Goal: Find specific page/section: Find specific page/section

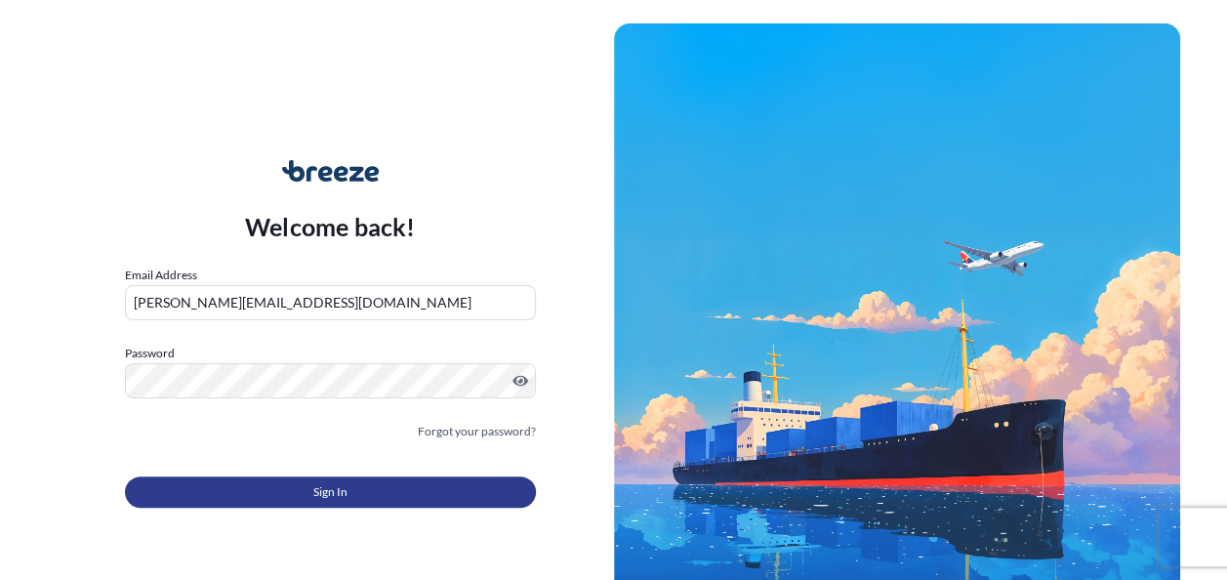
click at [349, 495] on button "Sign In" at bounding box center [330, 491] width 411 height 31
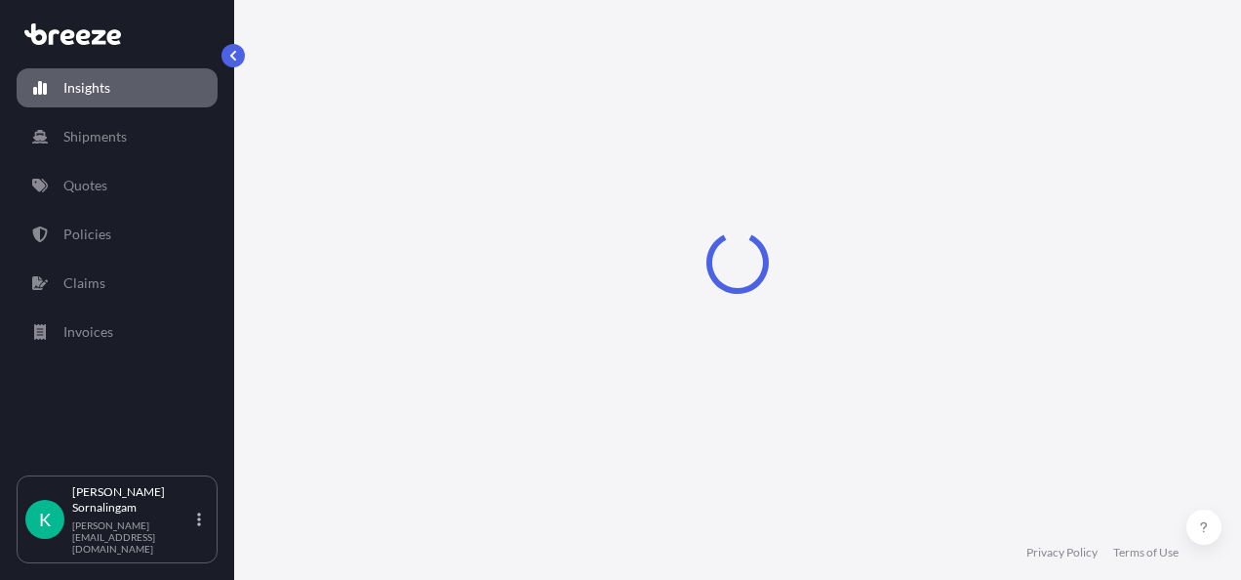
select select "2025"
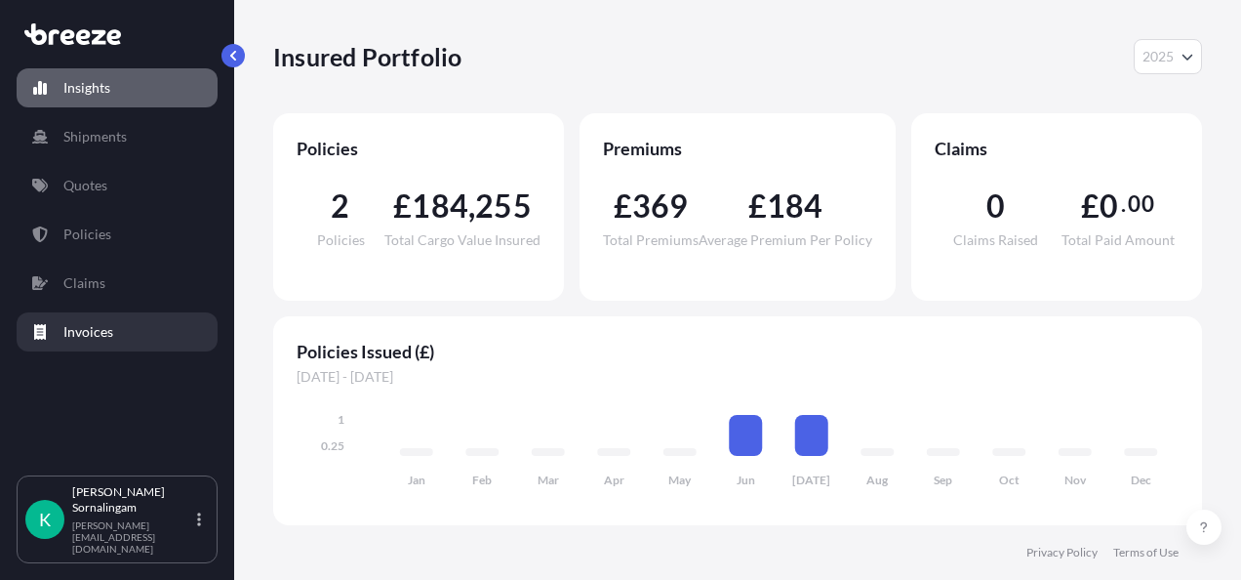
click at [86, 330] on p "Invoices" at bounding box center [88, 332] width 50 height 20
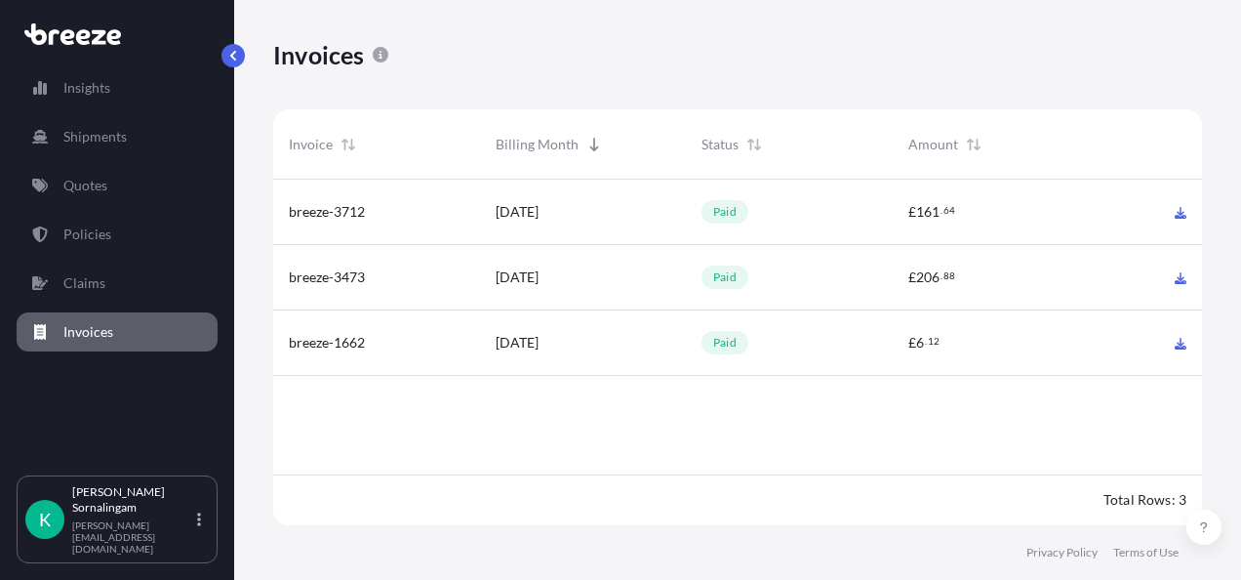
scroll to position [349, 913]
